Goal: Task Accomplishment & Management: Complete application form

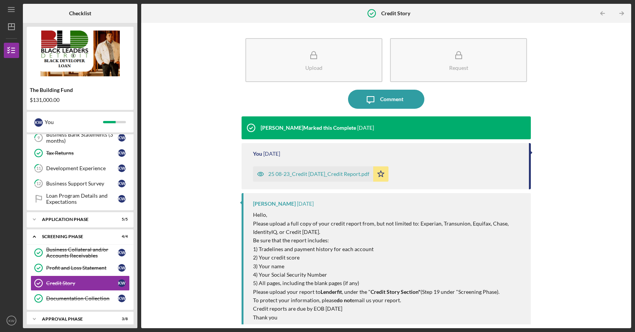
scroll to position [164, 0]
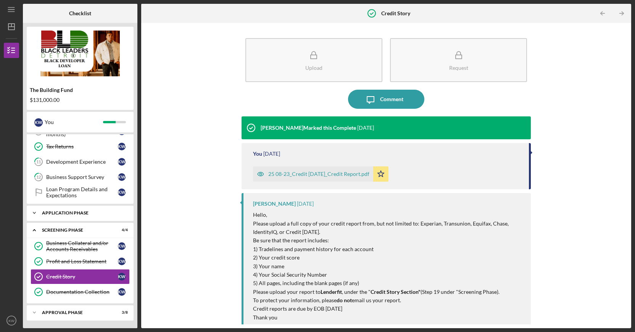
click at [48, 208] on div "Icon/Expander Application Phase 5 / 5" at bounding box center [80, 212] width 107 height 15
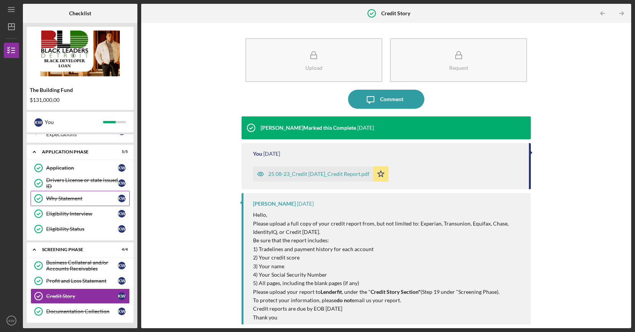
scroll to position [244, 0]
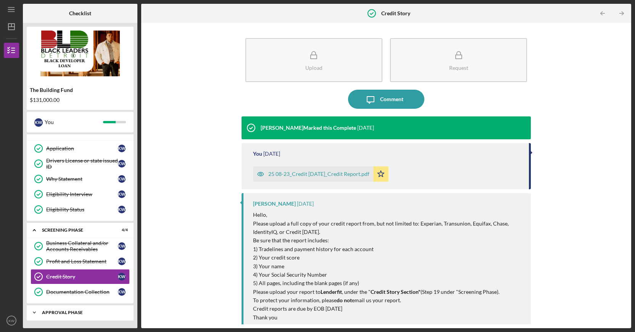
click at [68, 311] on div "Approval Phase" at bounding box center [83, 312] width 82 height 5
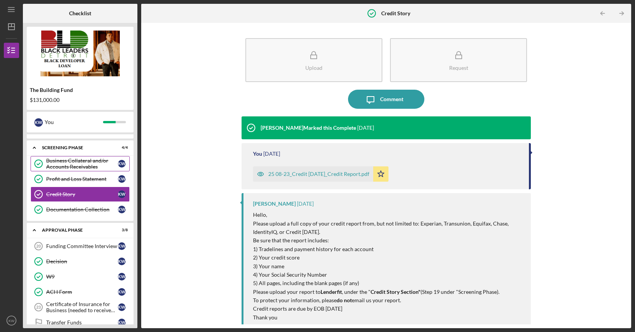
scroll to position [371, 0]
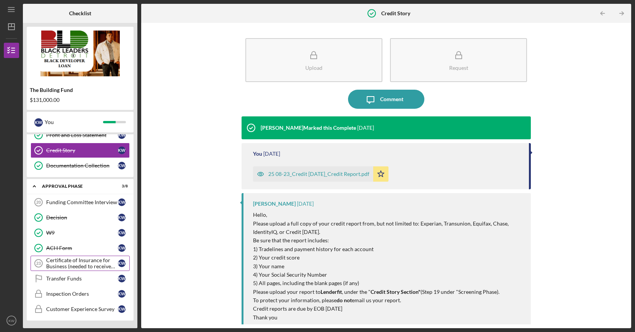
click at [81, 264] on div "Certificate of Insurance for Business (needed to receive funds)" at bounding box center [82, 263] width 72 height 12
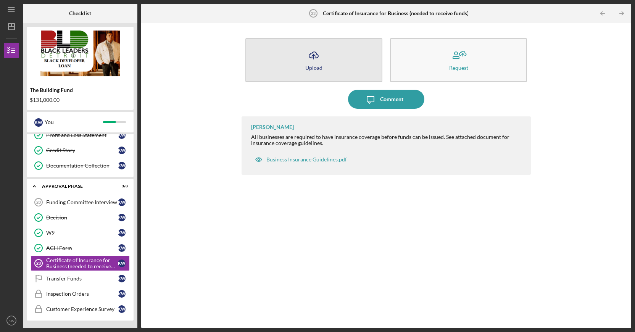
click at [335, 68] on button "Icon/Upload Upload" at bounding box center [313, 60] width 137 height 44
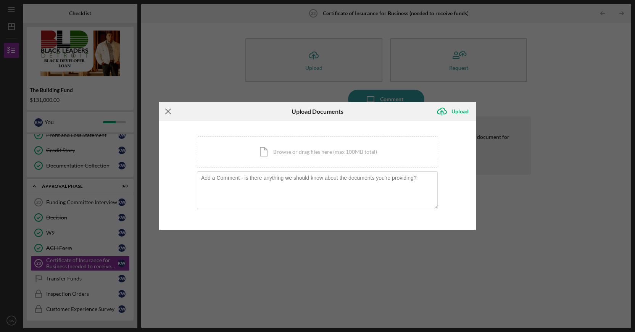
click at [171, 111] on icon "Icon/Menu Close" at bounding box center [168, 111] width 19 height 19
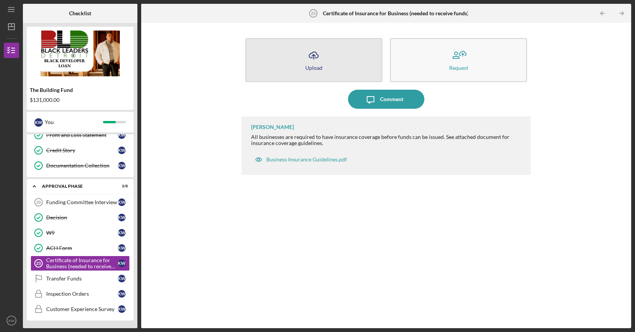
click at [305, 66] on button "Icon/Upload Upload" at bounding box center [313, 60] width 137 height 44
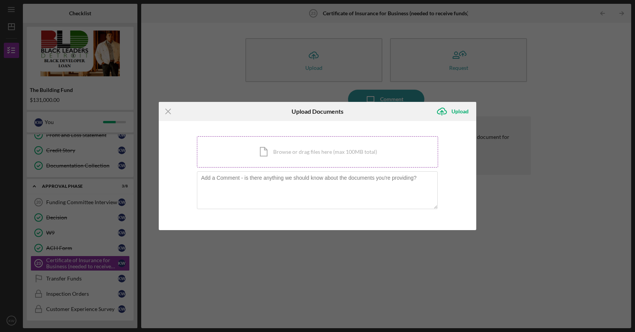
click at [297, 144] on div "Icon/Document Browse or drag files here (max 100MB total) Tap to choose files o…" at bounding box center [317, 151] width 241 height 31
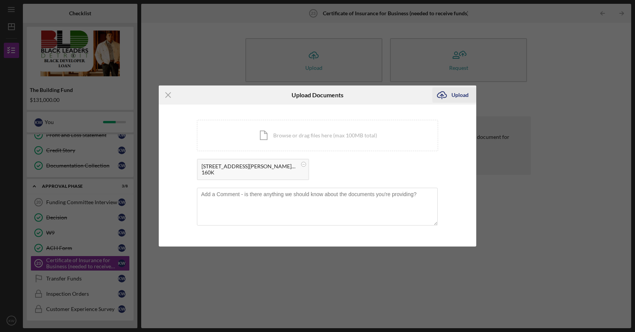
click at [457, 100] on div "Upload" at bounding box center [459, 94] width 17 height 15
